Goal: Task Accomplishment & Management: Manage account settings

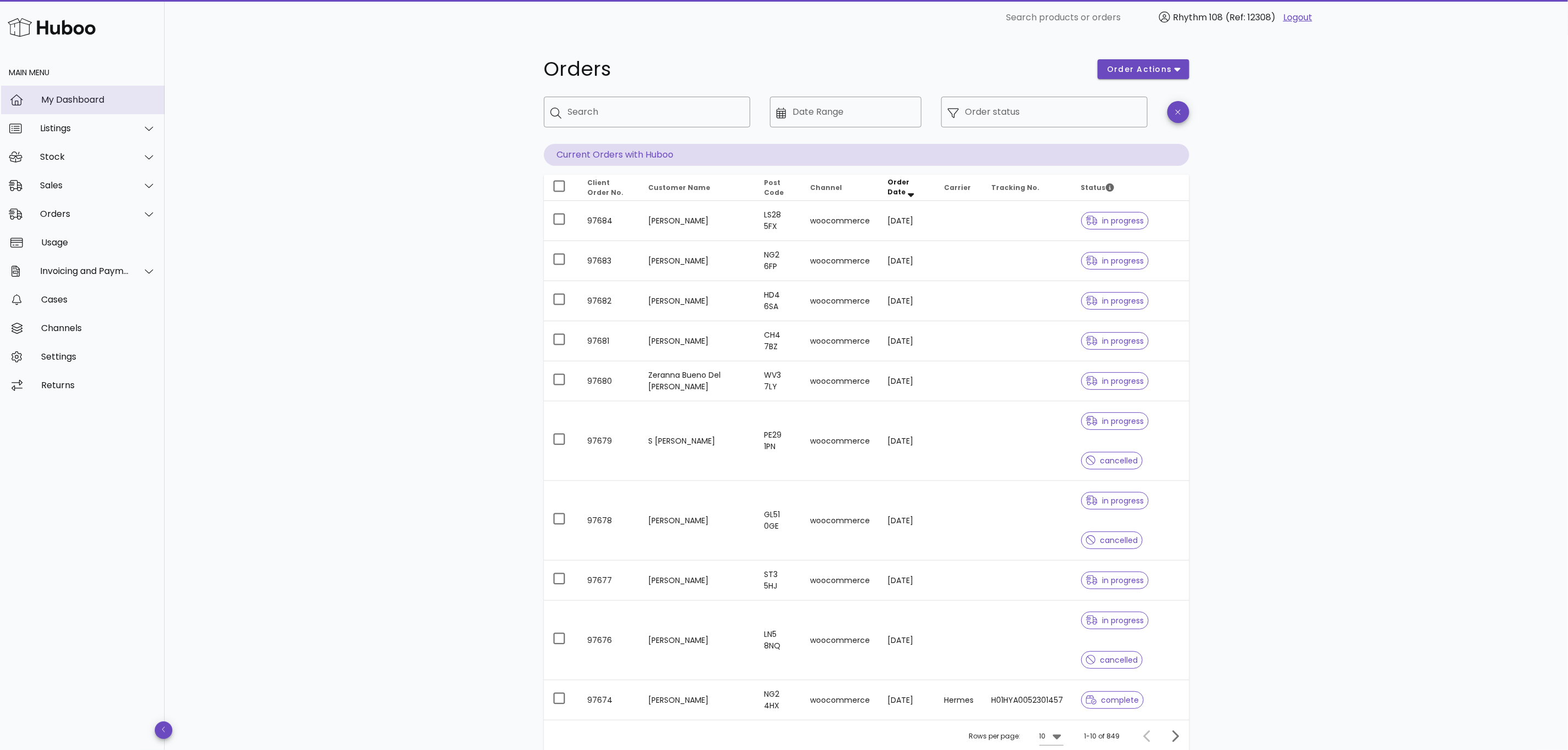
click at [52, 101] on div "My Dashboard" at bounding box center [98, 99] width 115 height 10
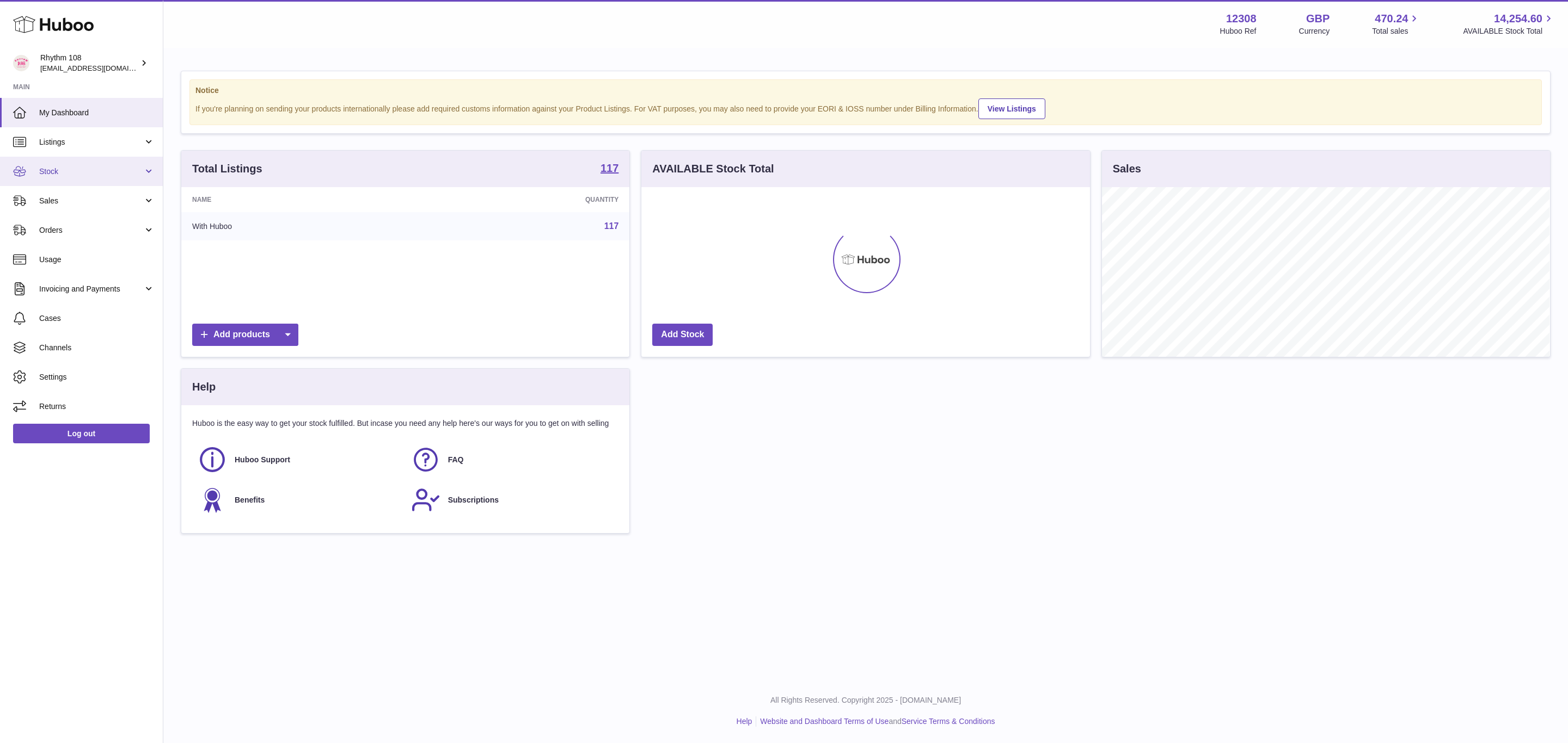
scroll to position [169, 448]
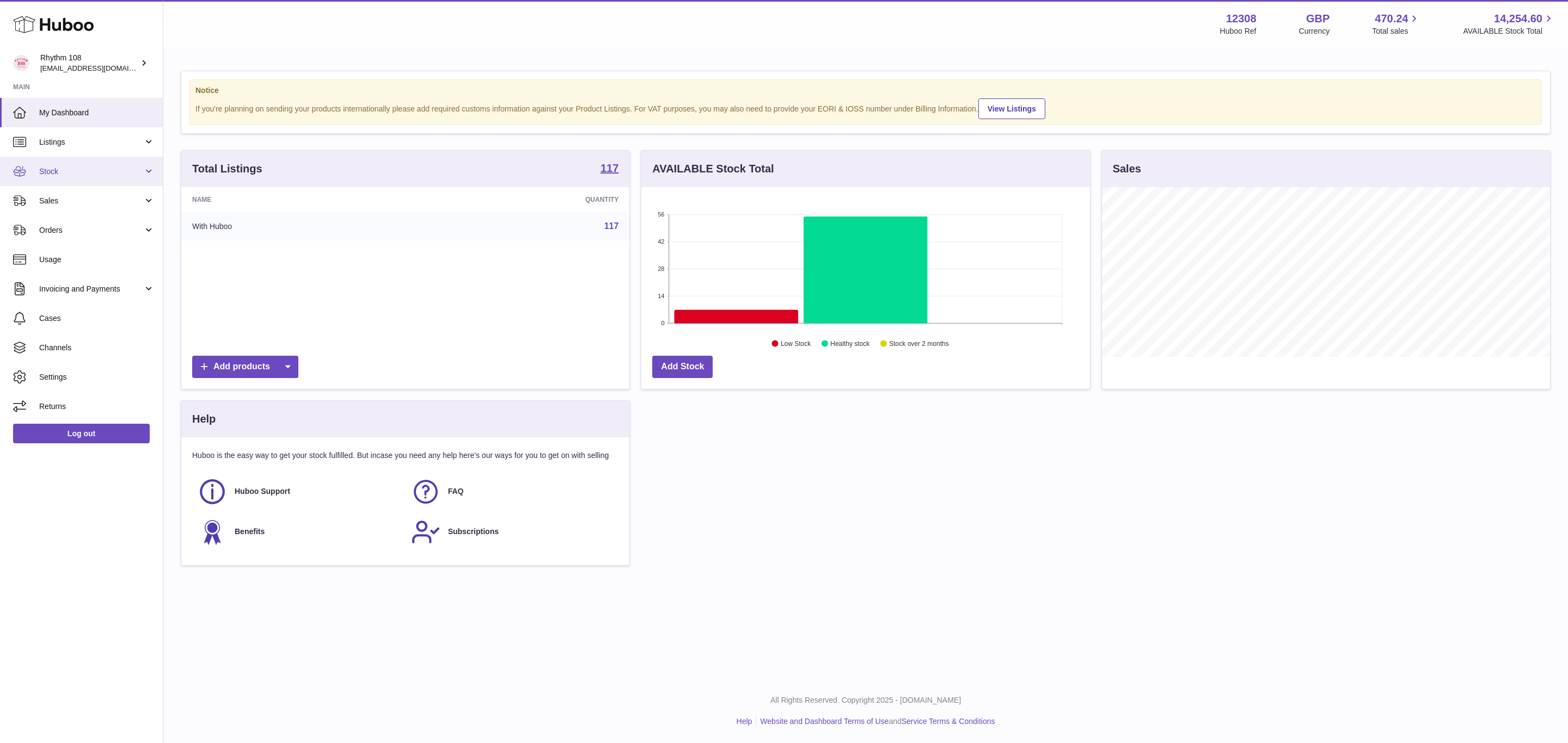
click at [49, 172] on span "Stock" at bounding box center [91, 172] width 104 height 10
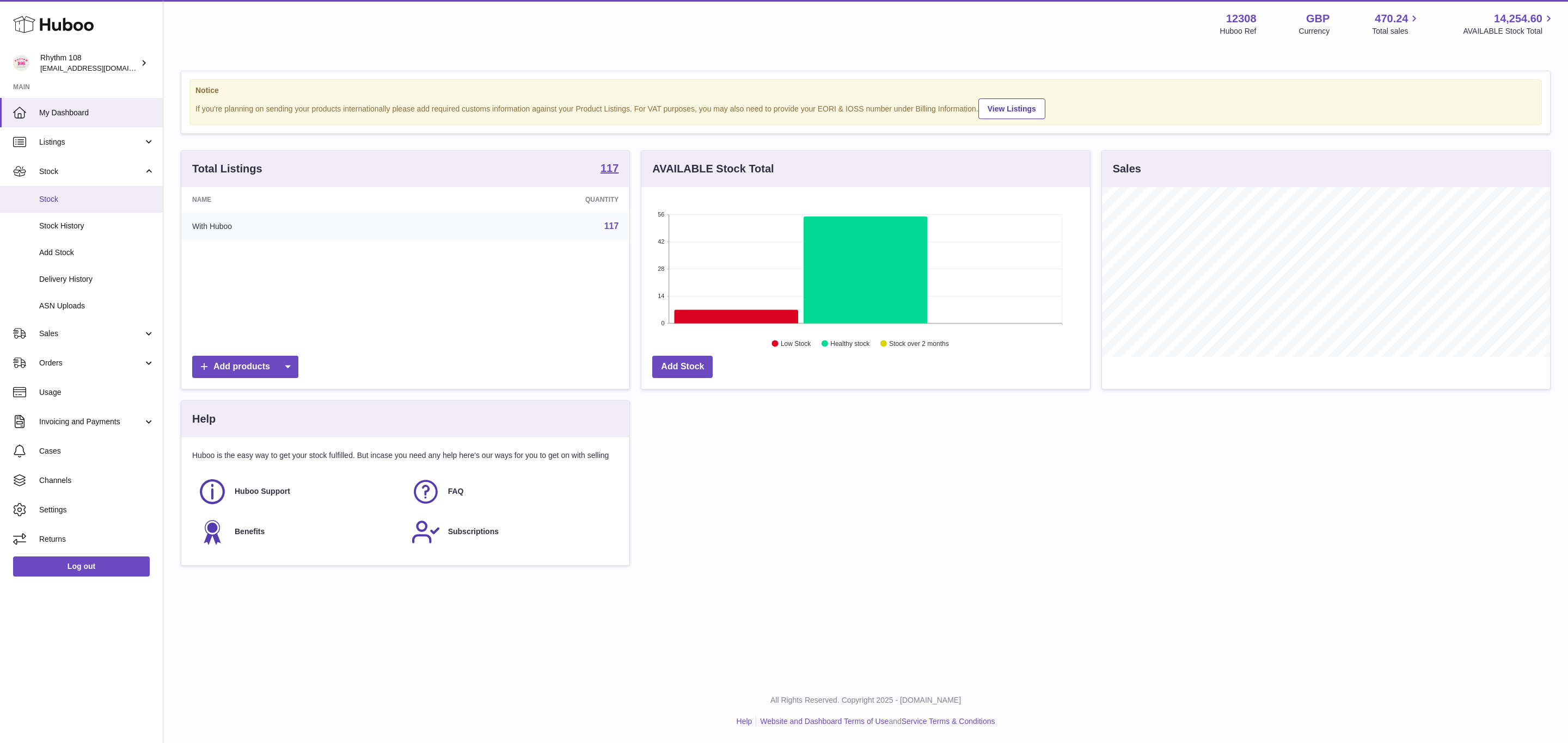
click at [53, 202] on span "Stock" at bounding box center [96, 199] width 115 height 10
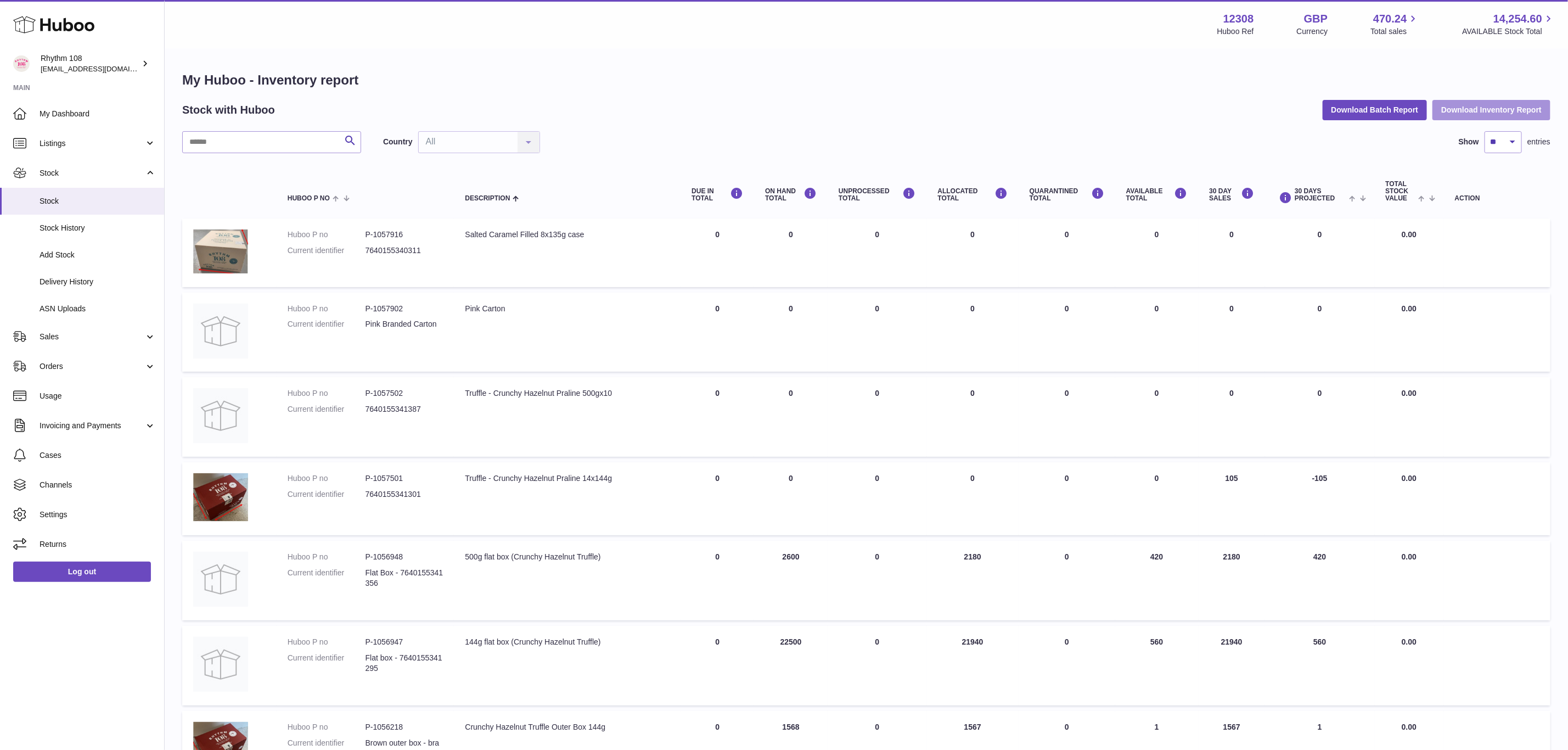
click at [1479, 107] on button "Download Inventory Report" at bounding box center [1492, 110] width 118 height 20
click at [65, 338] on span "Sales" at bounding box center [91, 337] width 104 height 10
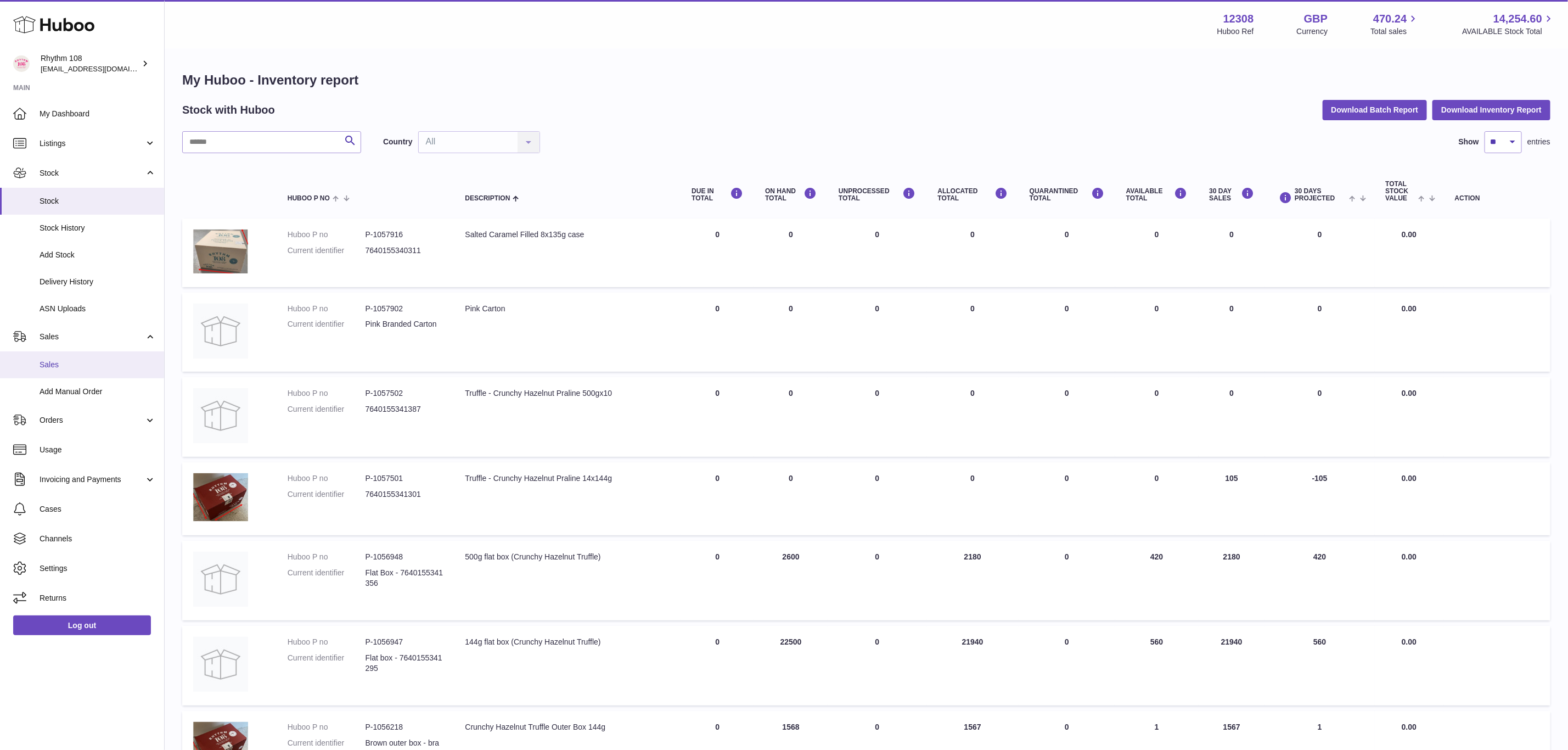
click at [51, 363] on span "Sales" at bounding box center [97, 365] width 116 height 10
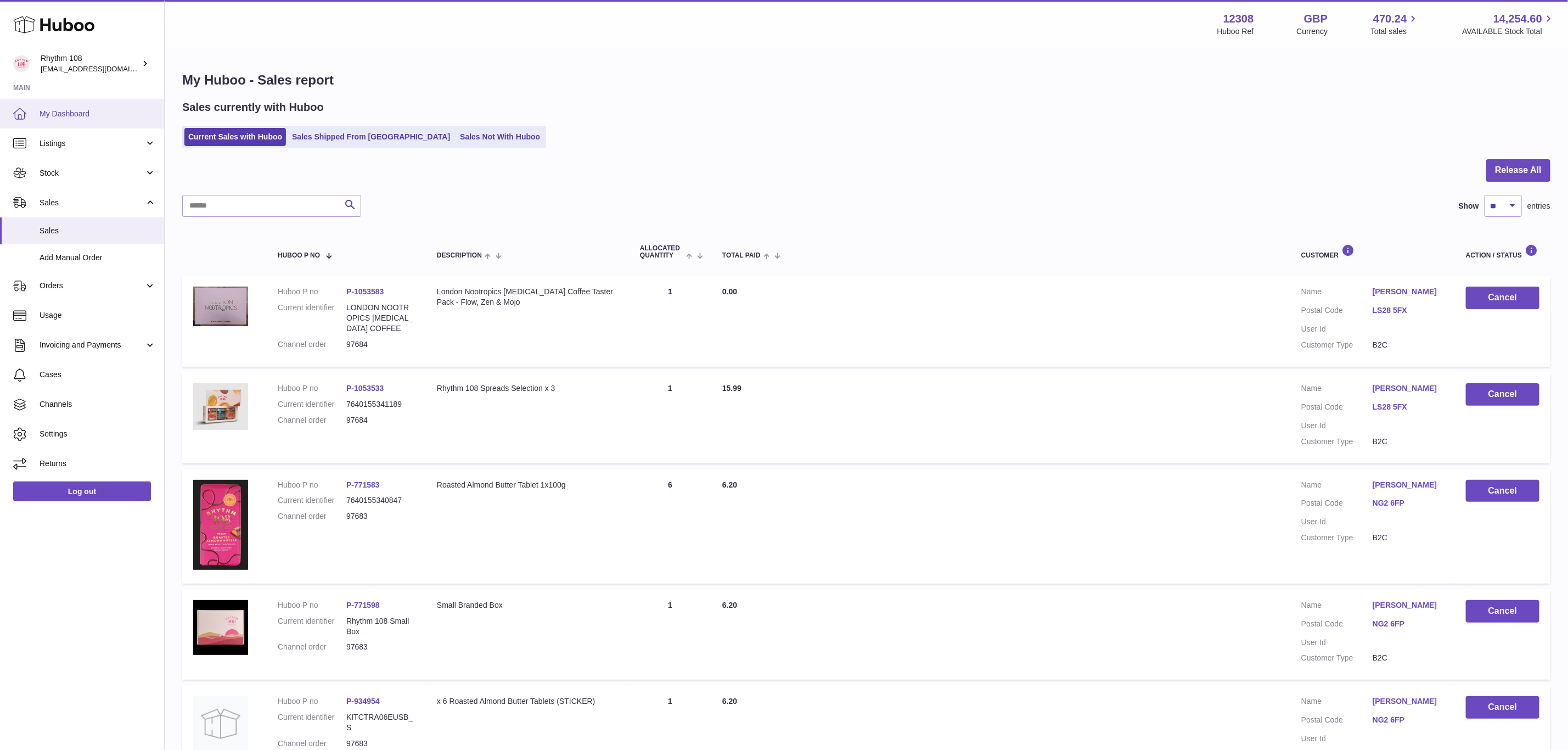
click at [45, 114] on span "My Dashboard" at bounding box center [97, 114] width 116 height 10
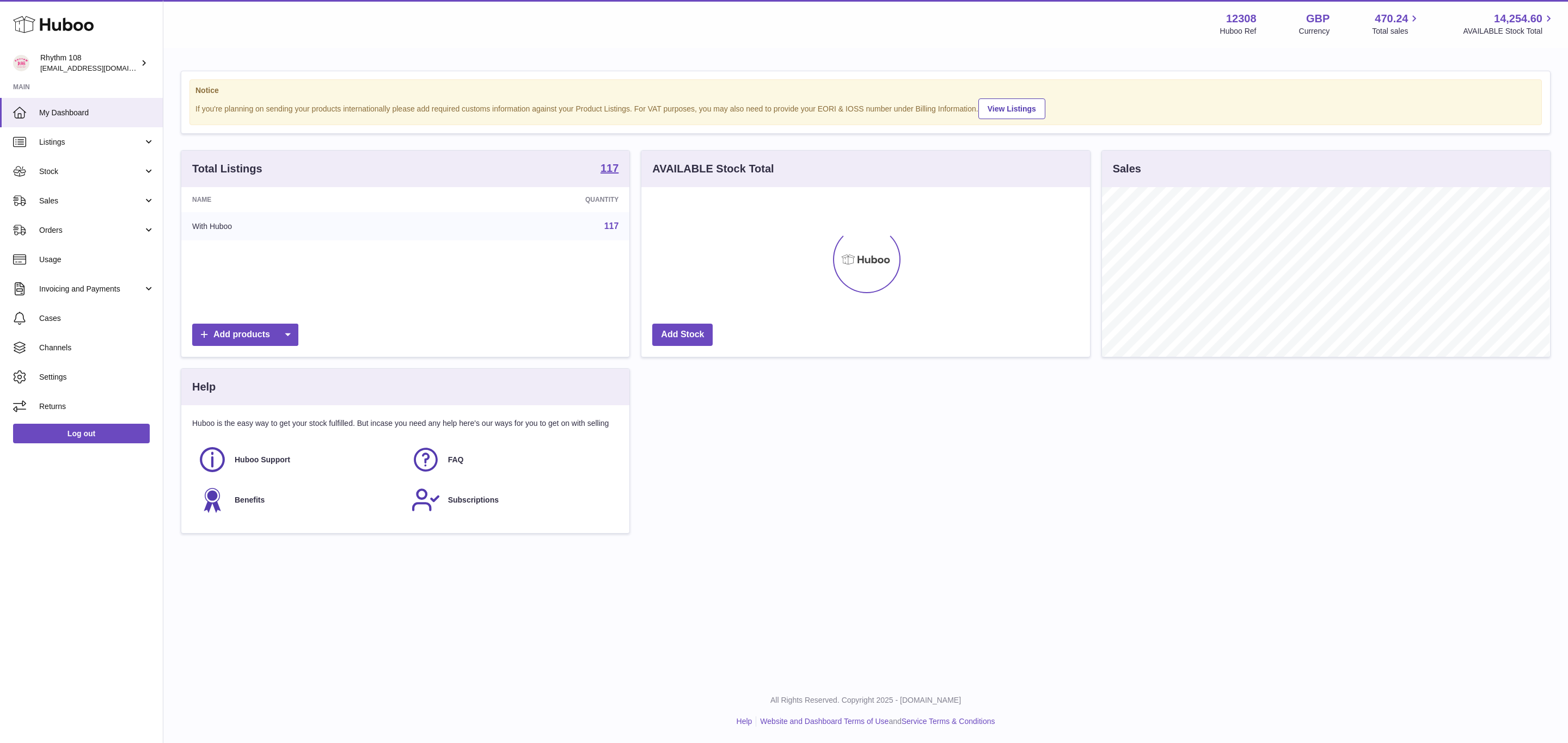
scroll to position [169, 448]
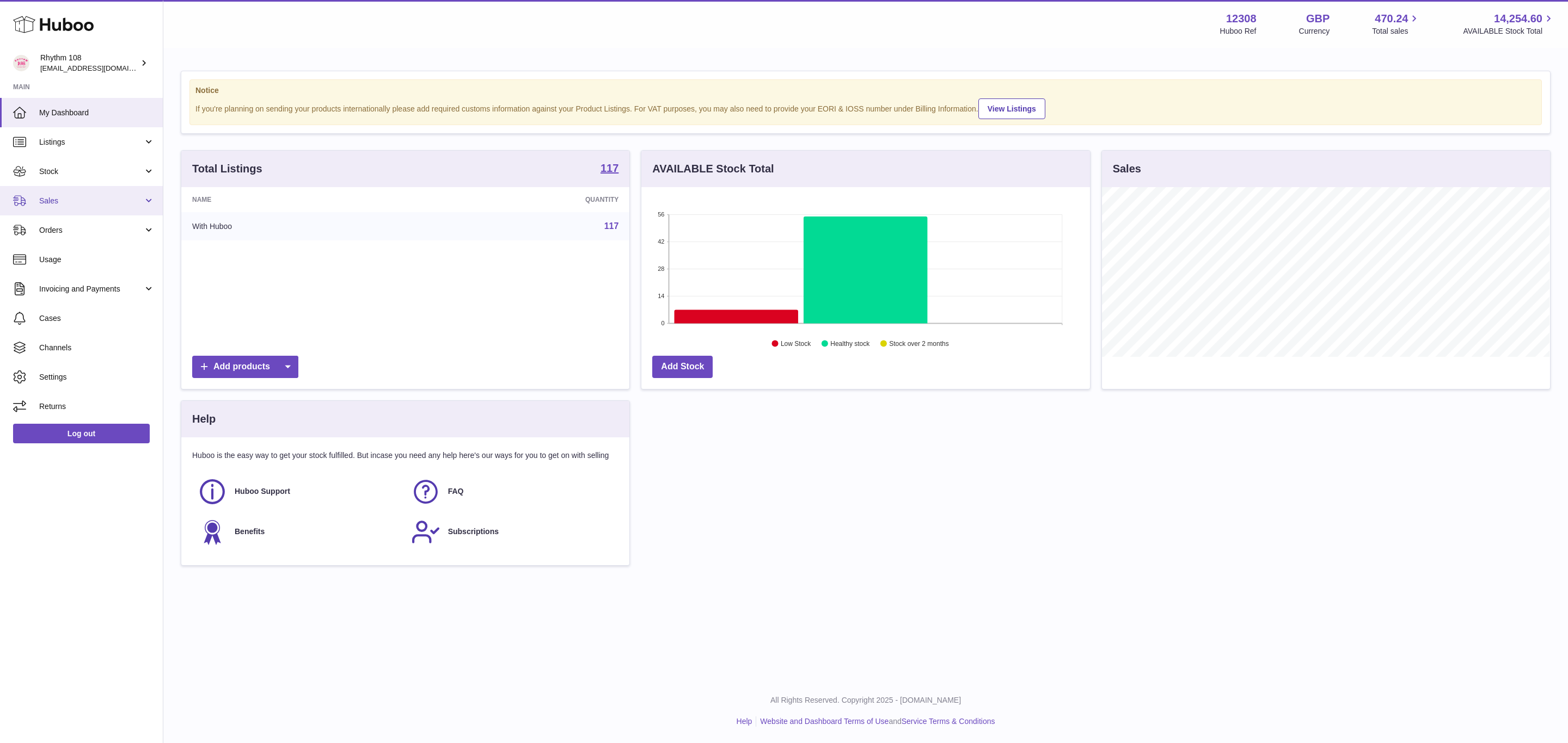
click at [49, 204] on span "Sales" at bounding box center [91, 201] width 104 height 10
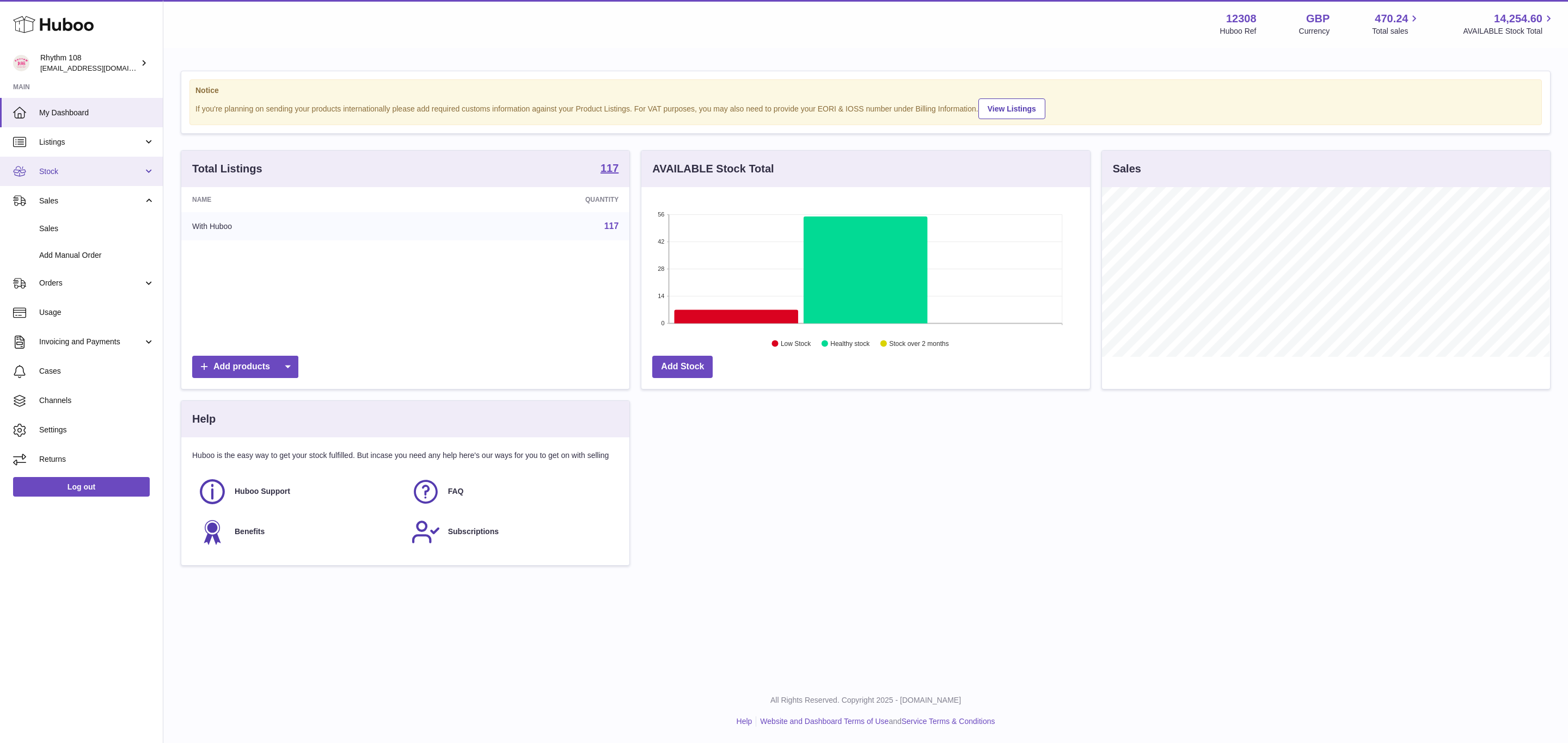
click at [51, 178] on link "Stock" at bounding box center [81, 171] width 163 height 30
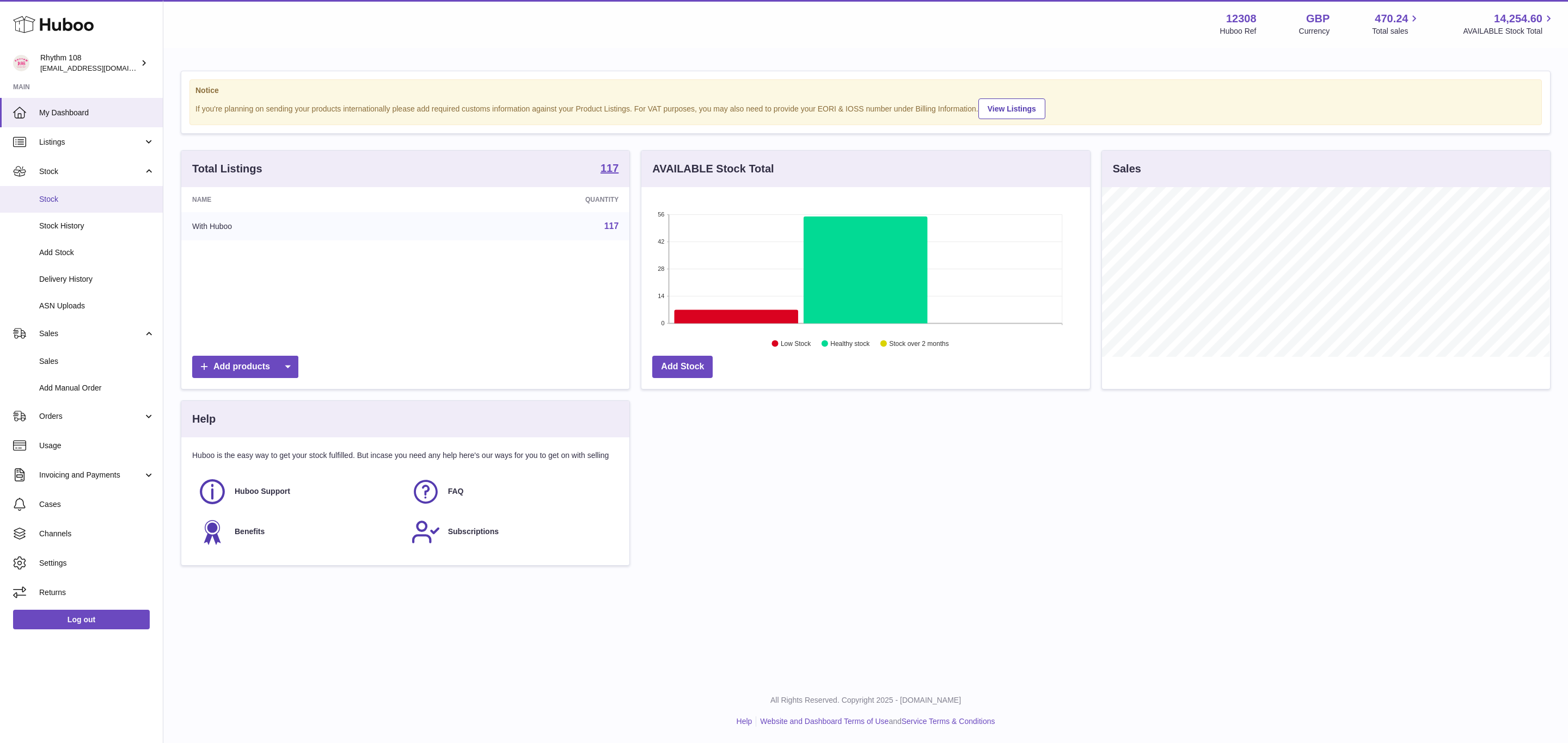
click at [56, 201] on span "Stock" at bounding box center [96, 199] width 115 height 10
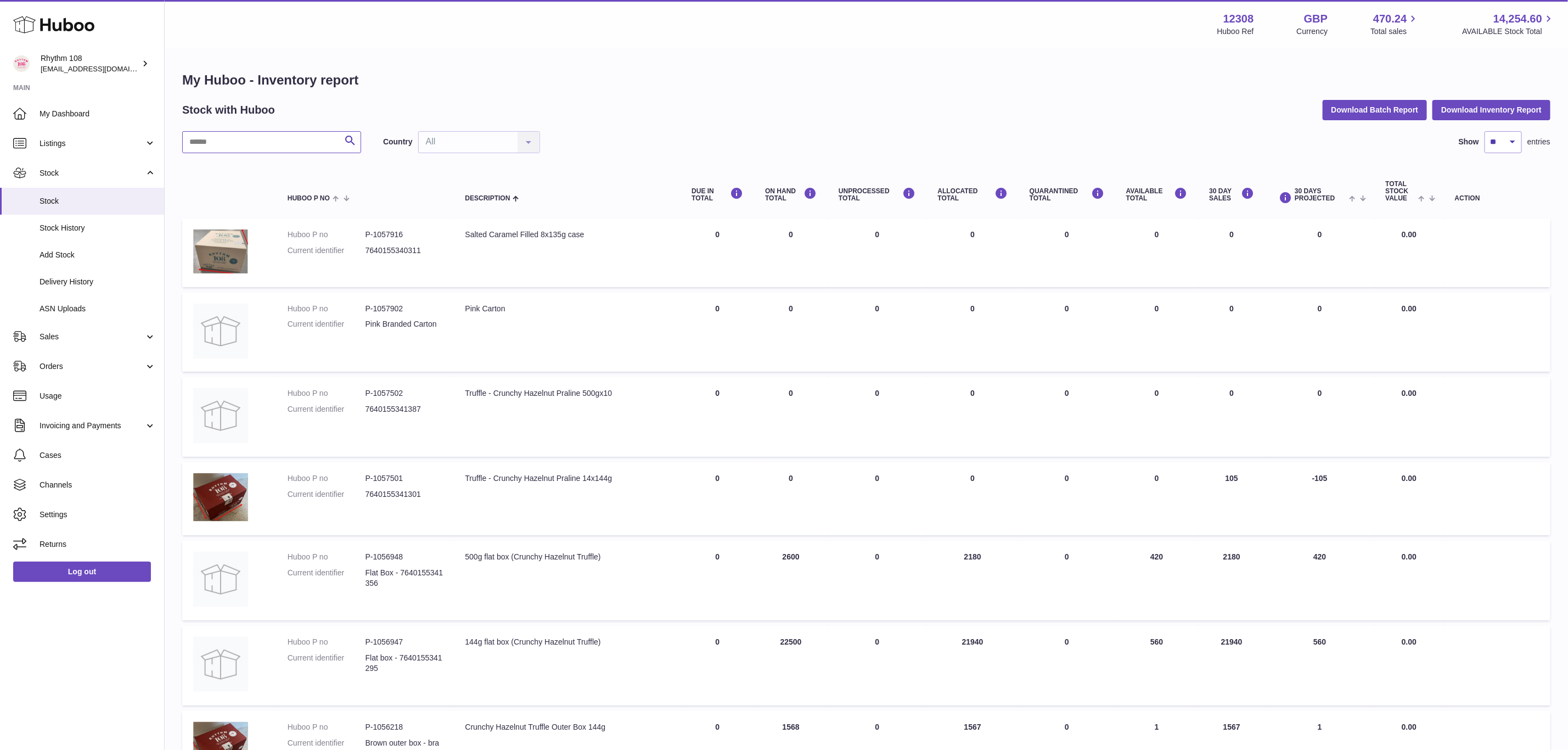
click at [248, 151] on input "text" at bounding box center [271, 143] width 179 height 22
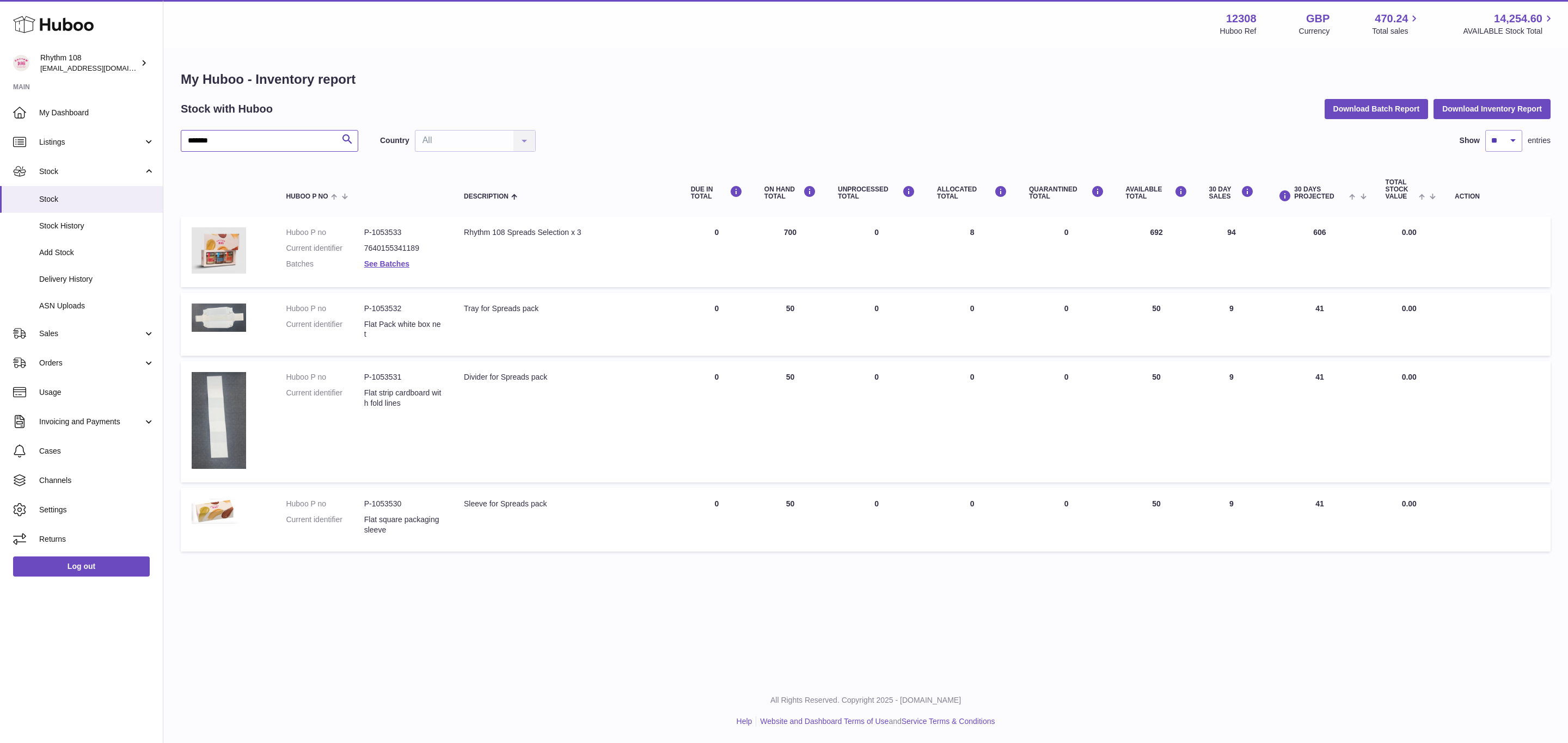
drag, startPoint x: 291, startPoint y: 140, endPoint x: 170, endPoint y: 140, distance: 121.0
click at [170, 140] on div "My Huboo - Inventory report Stock with Huboo Download Batch Report Download Inv…" at bounding box center [865, 314] width 1404 height 530
click at [231, 139] on input "*******" at bounding box center [269, 141] width 178 height 22
type input "******"
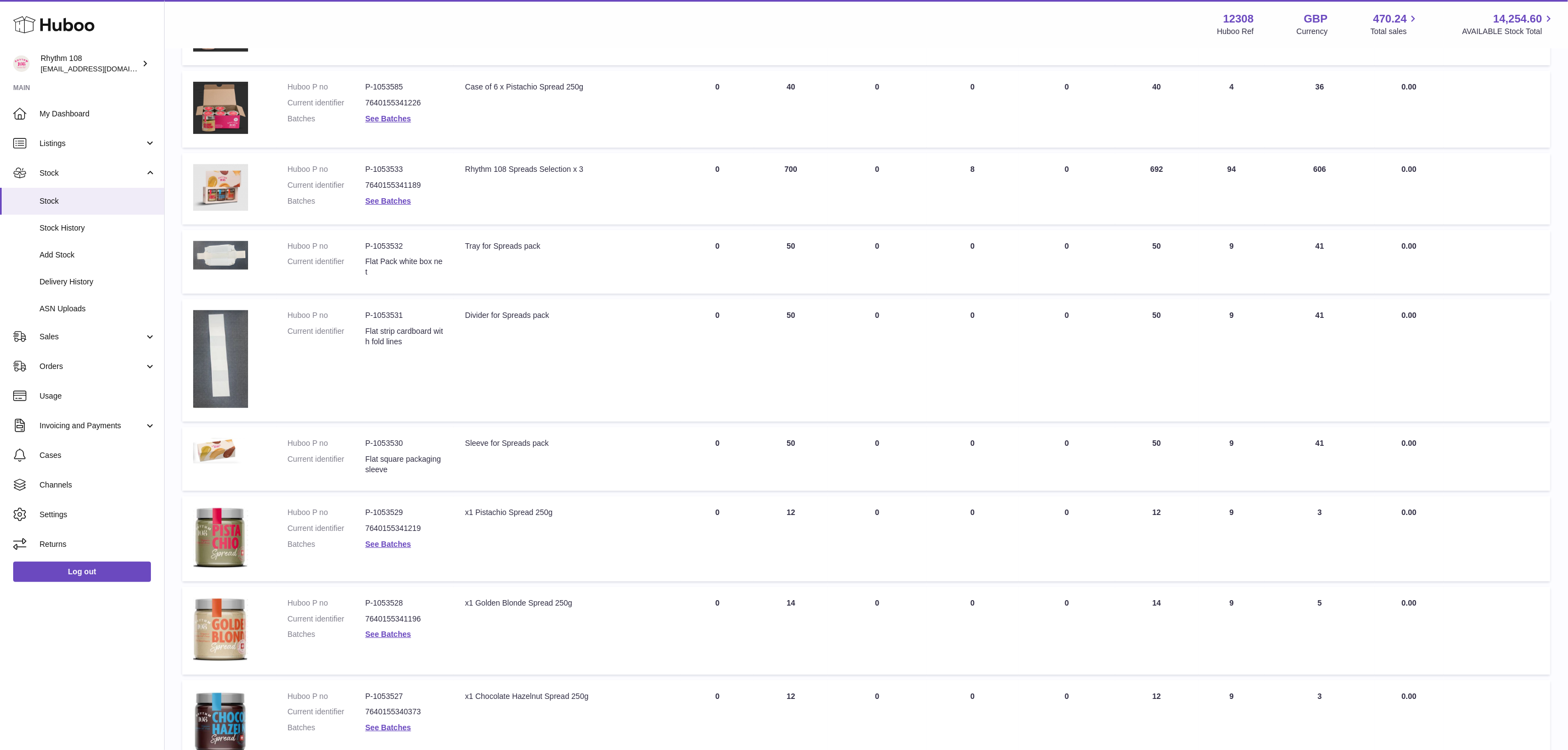
scroll to position [412, 0]
